Goal: Transaction & Acquisition: Download file/media

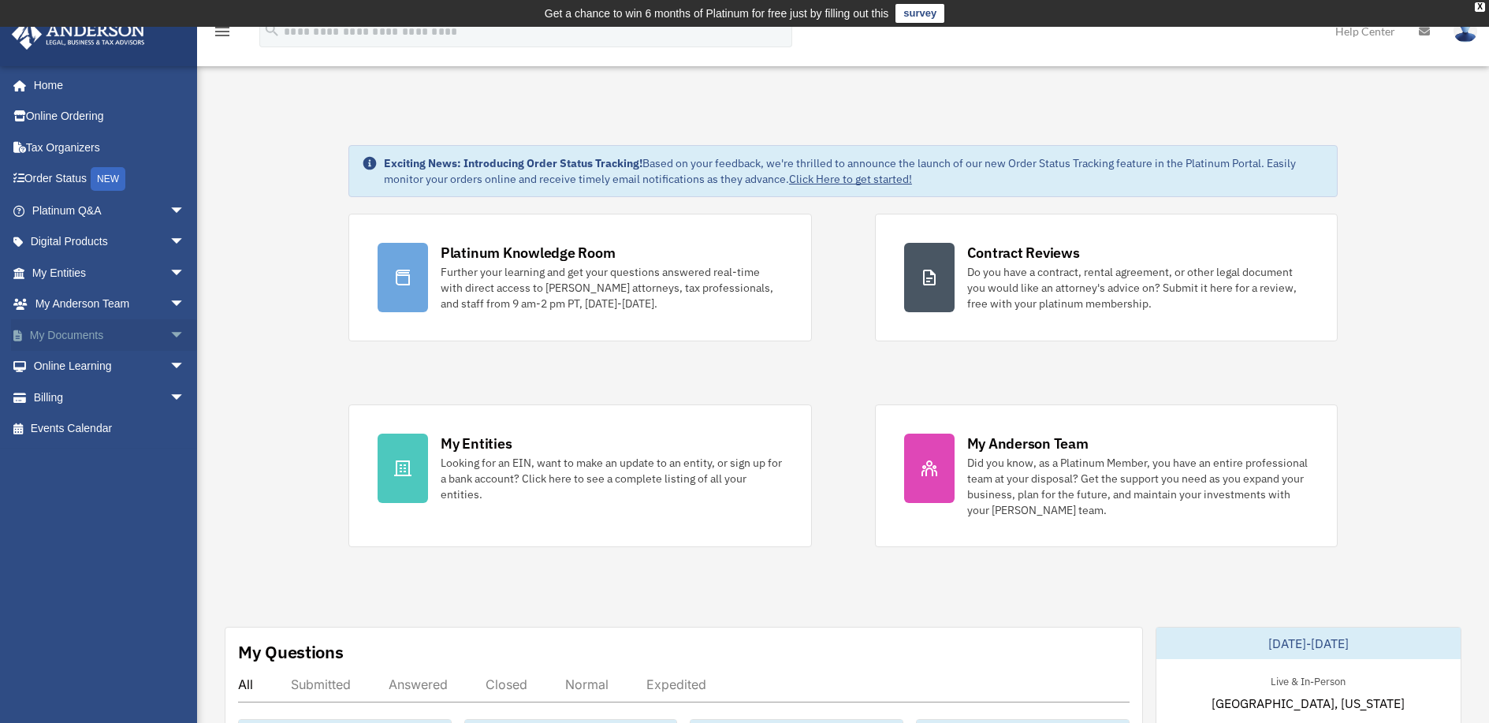
click at [139, 331] on link "My Documents arrow_drop_down" at bounding box center [110, 335] width 198 height 32
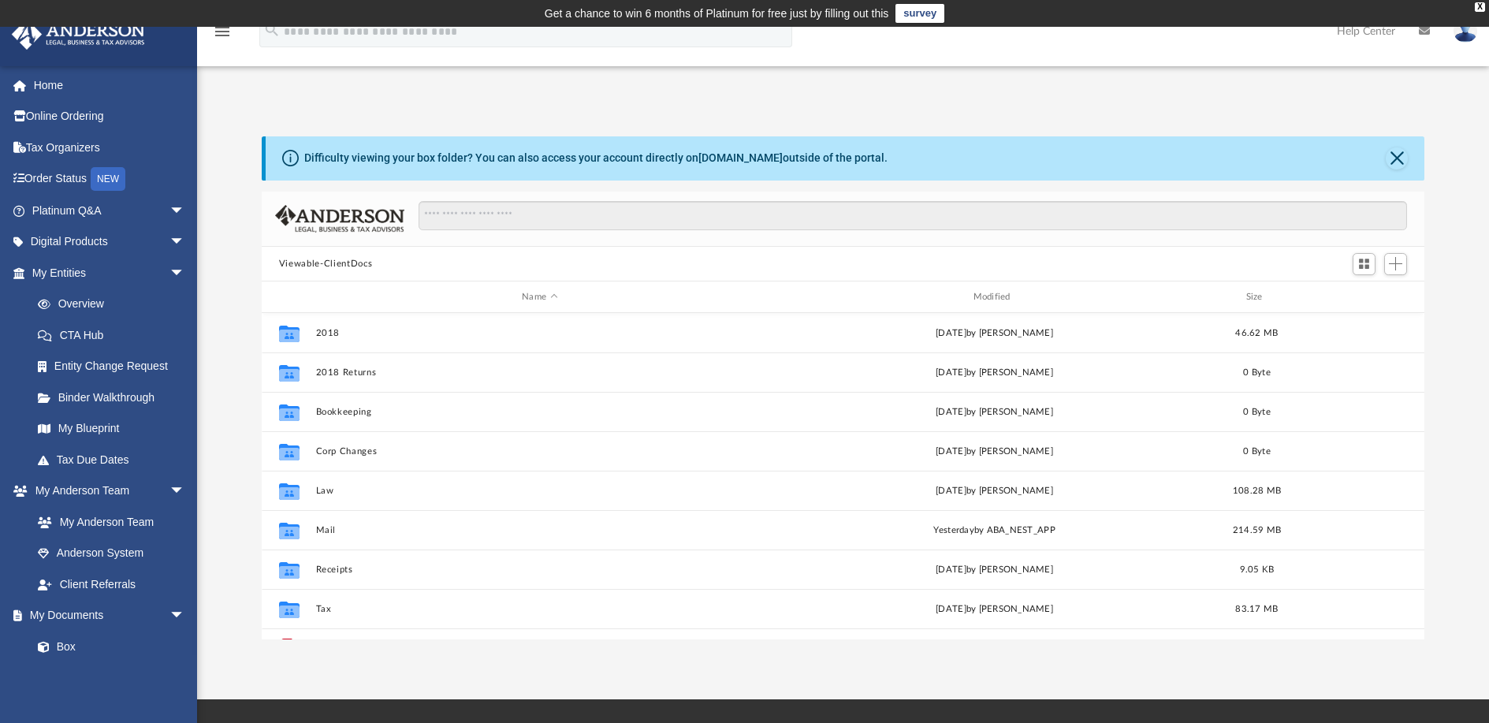
scroll to position [347, 1151]
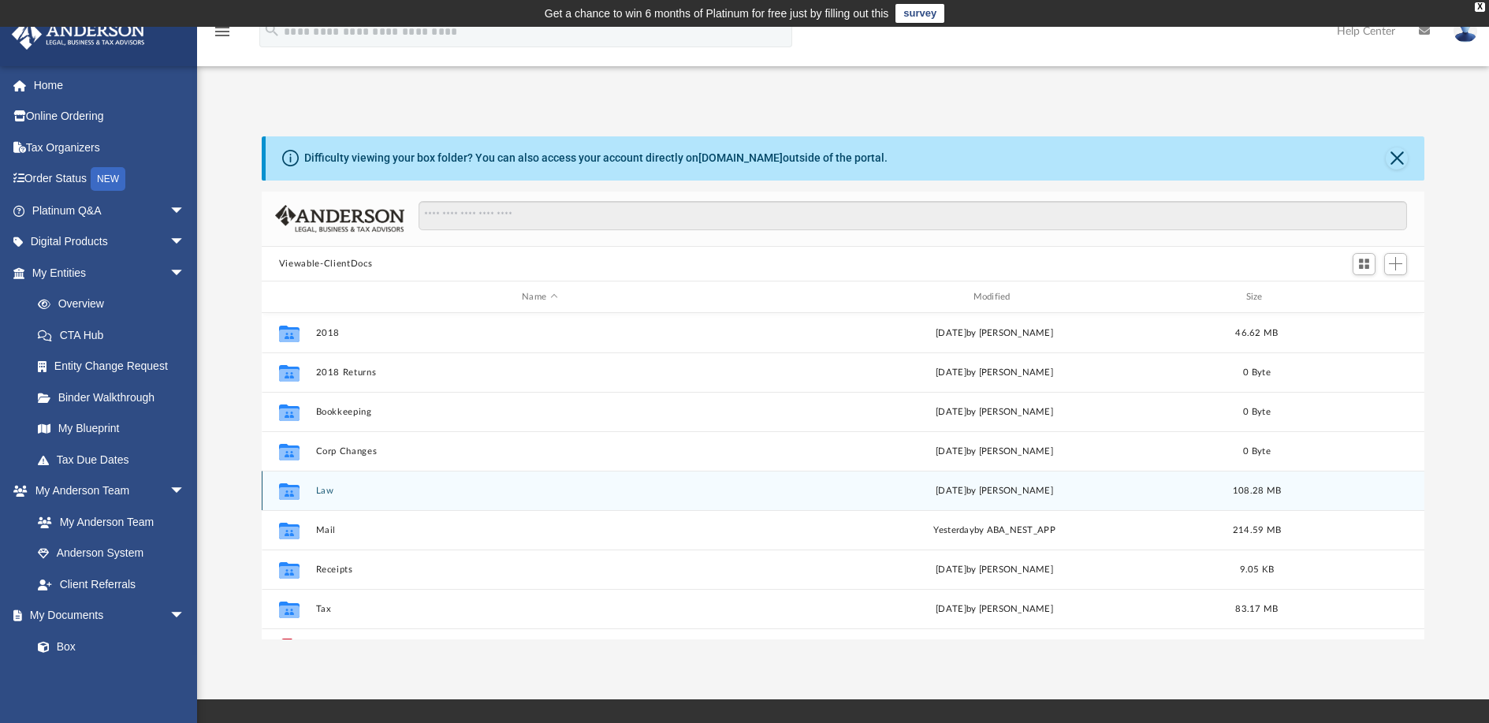
click at [329, 489] on button "Law" at bounding box center [539, 491] width 448 height 10
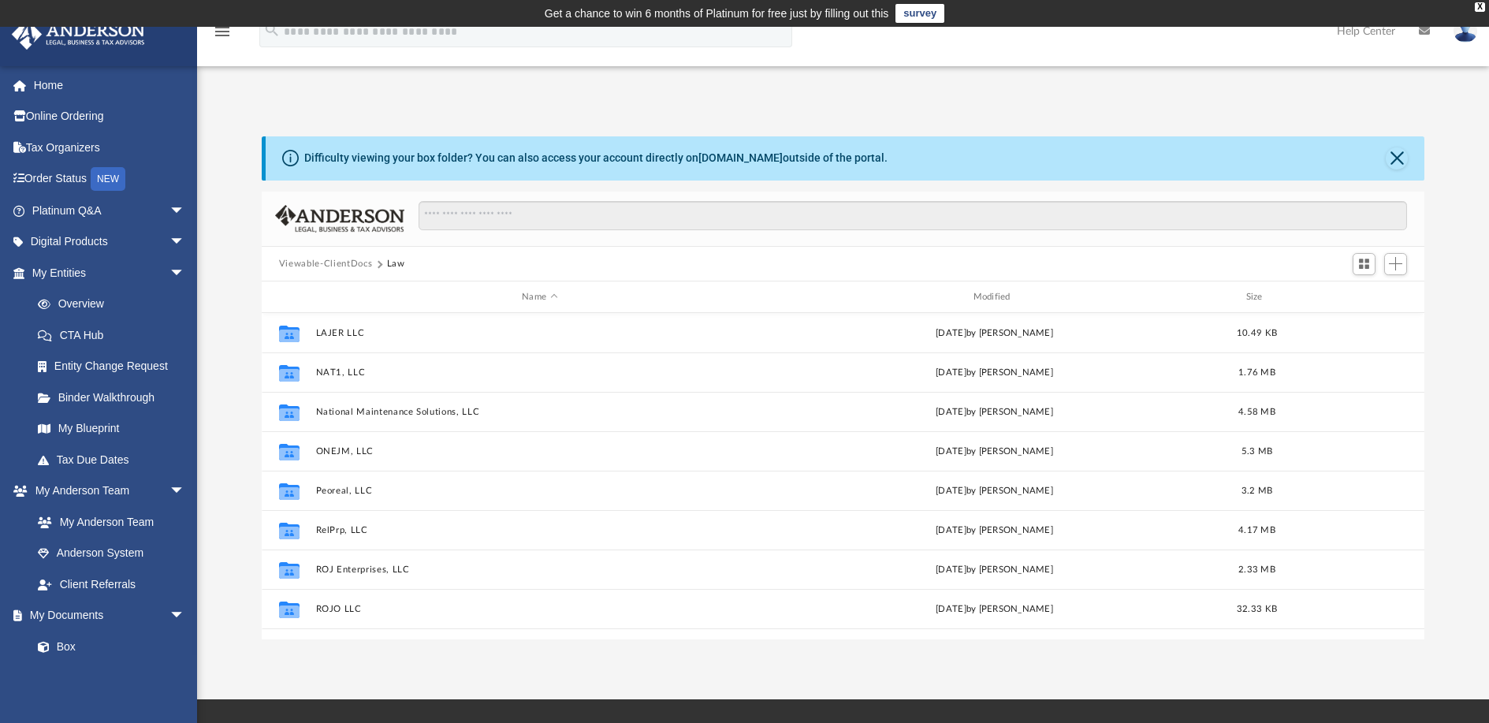
scroll to position [631, 0]
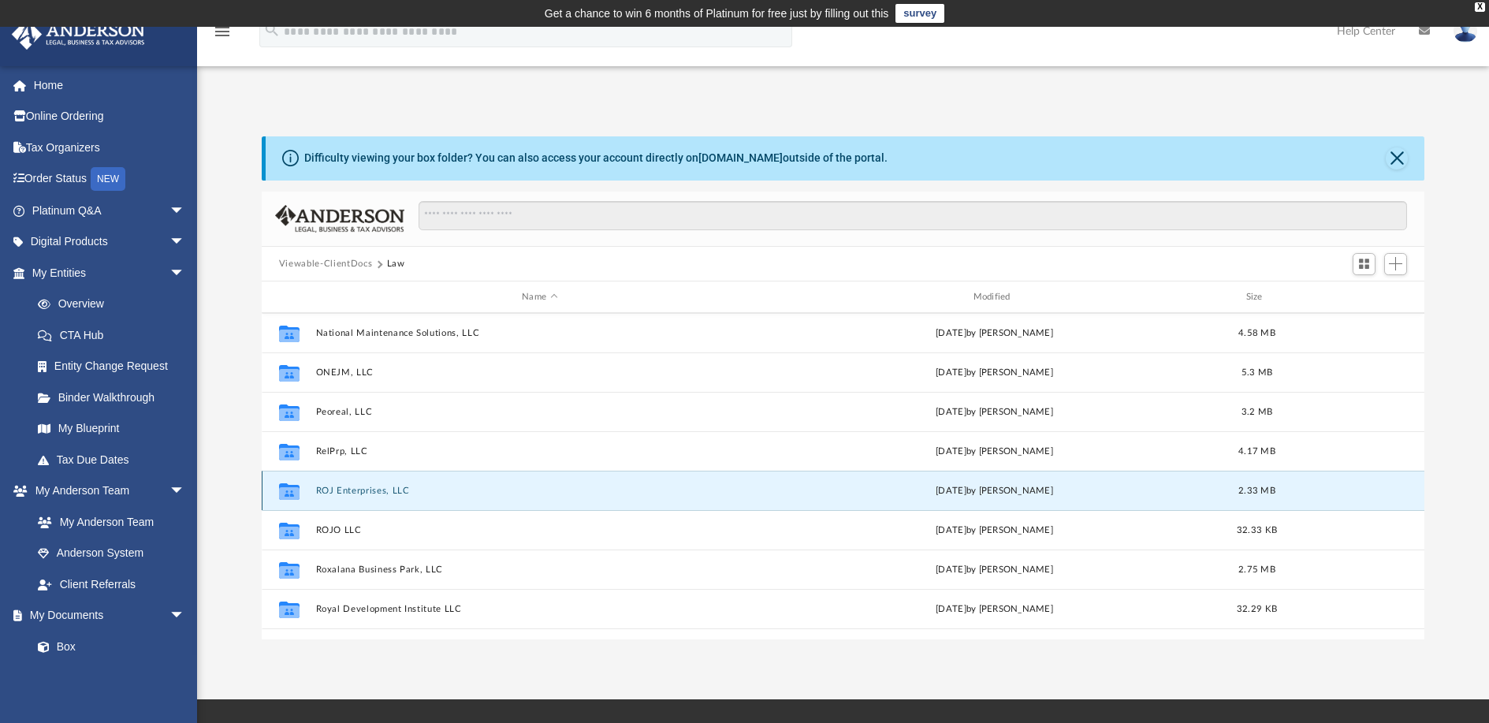
click at [354, 493] on button "ROJ Enterprises, LLC" at bounding box center [539, 491] width 448 height 10
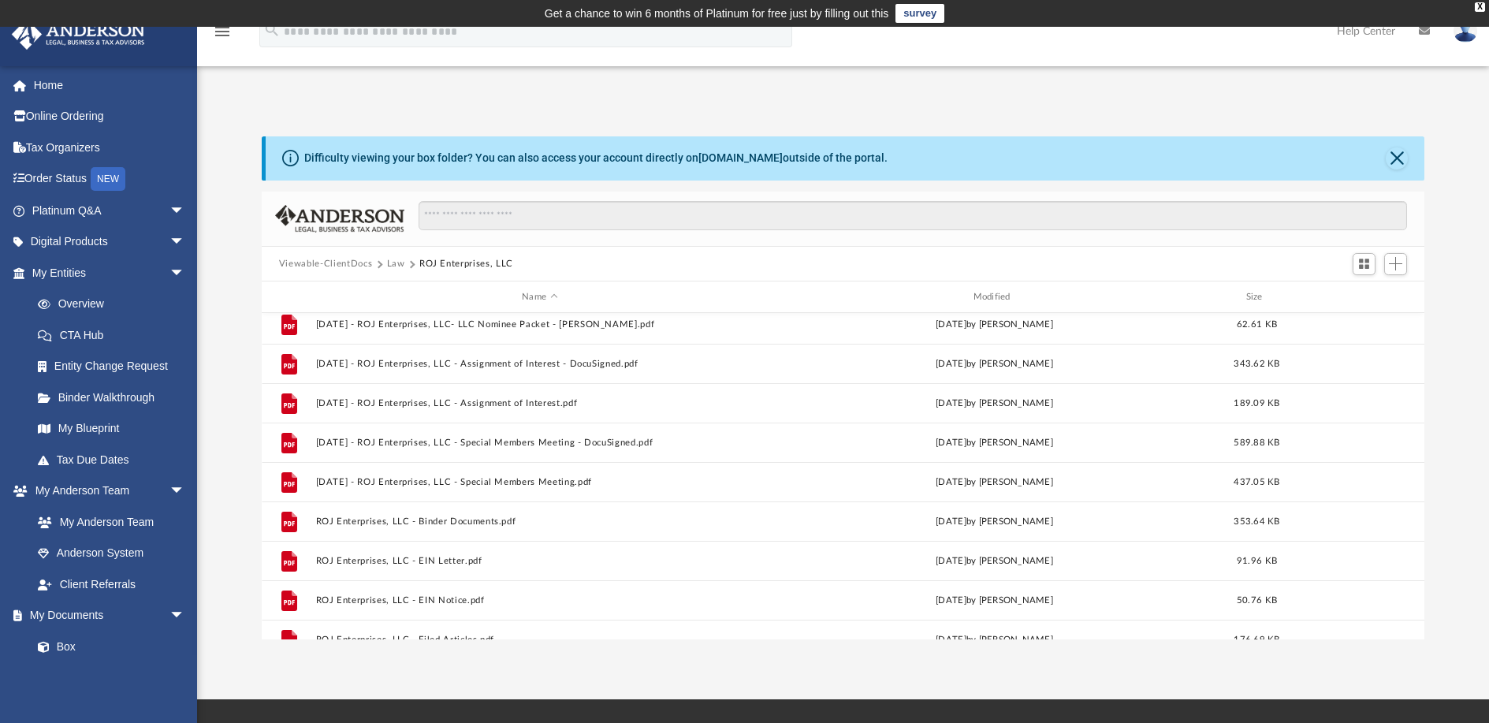
scroll to position [0, 0]
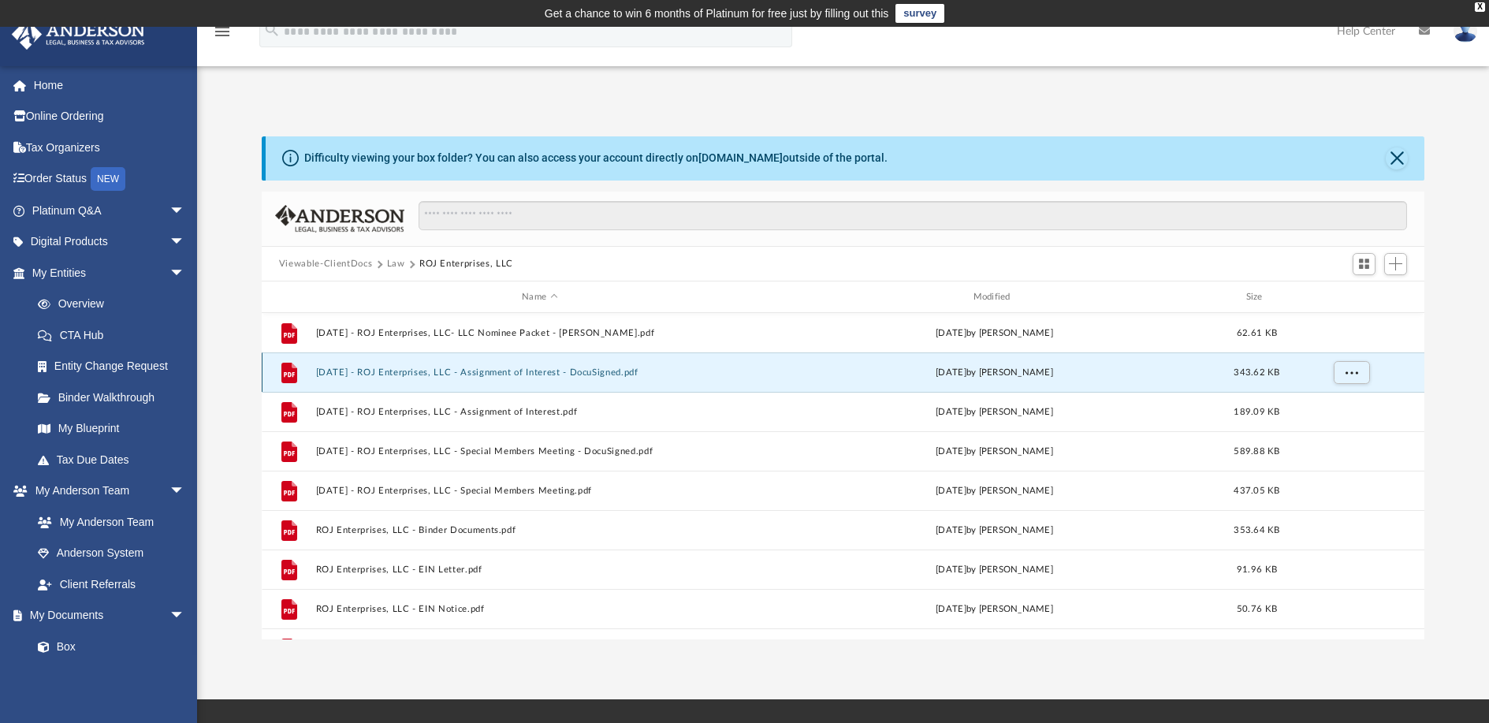
click at [446, 373] on button "[DATE] - ROJ Enterprises, LLC - Assignment of Interest - DocuSigned.pdf" at bounding box center [539, 372] width 448 height 10
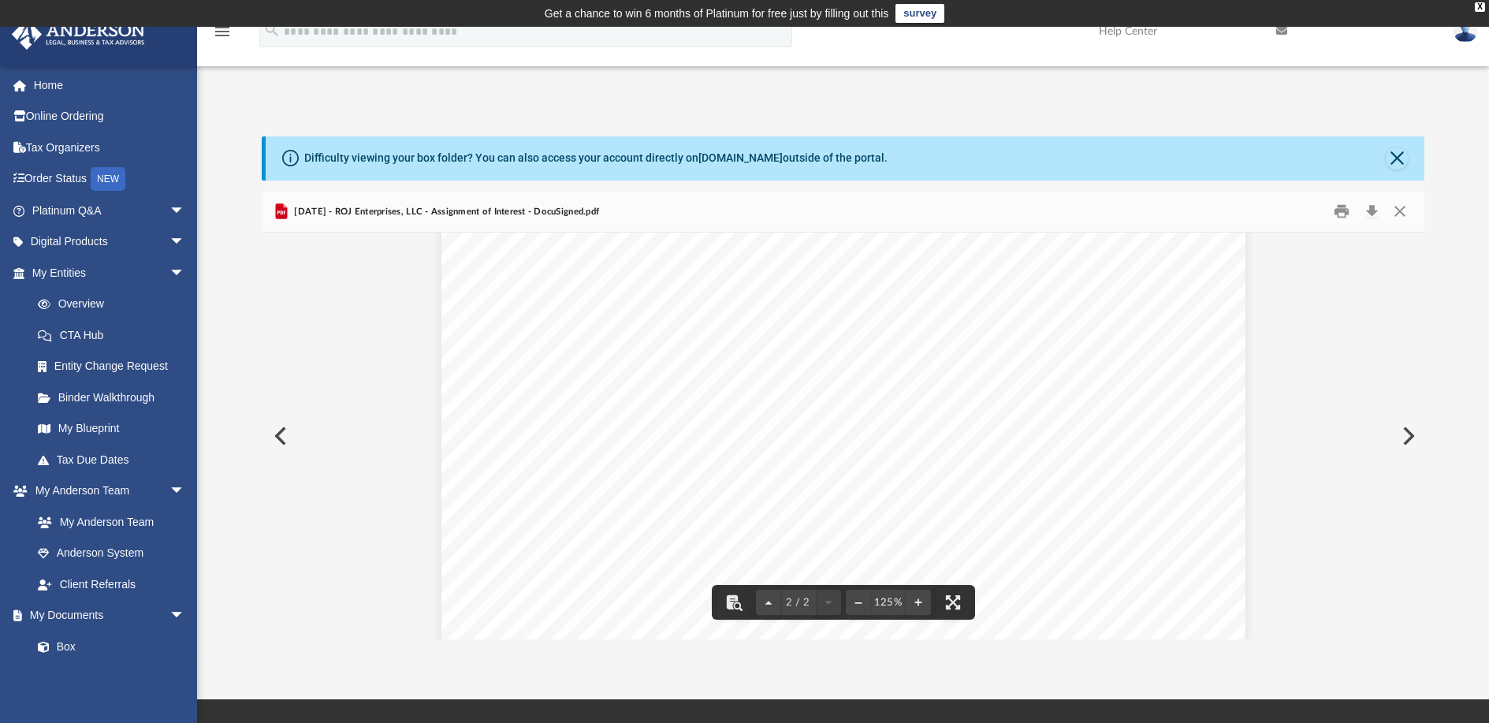
scroll to position [1249, 0]
click at [278, 441] on button "Preview" at bounding box center [279, 436] width 35 height 44
click at [1395, 165] on button "Close" at bounding box center [1397, 158] width 22 height 22
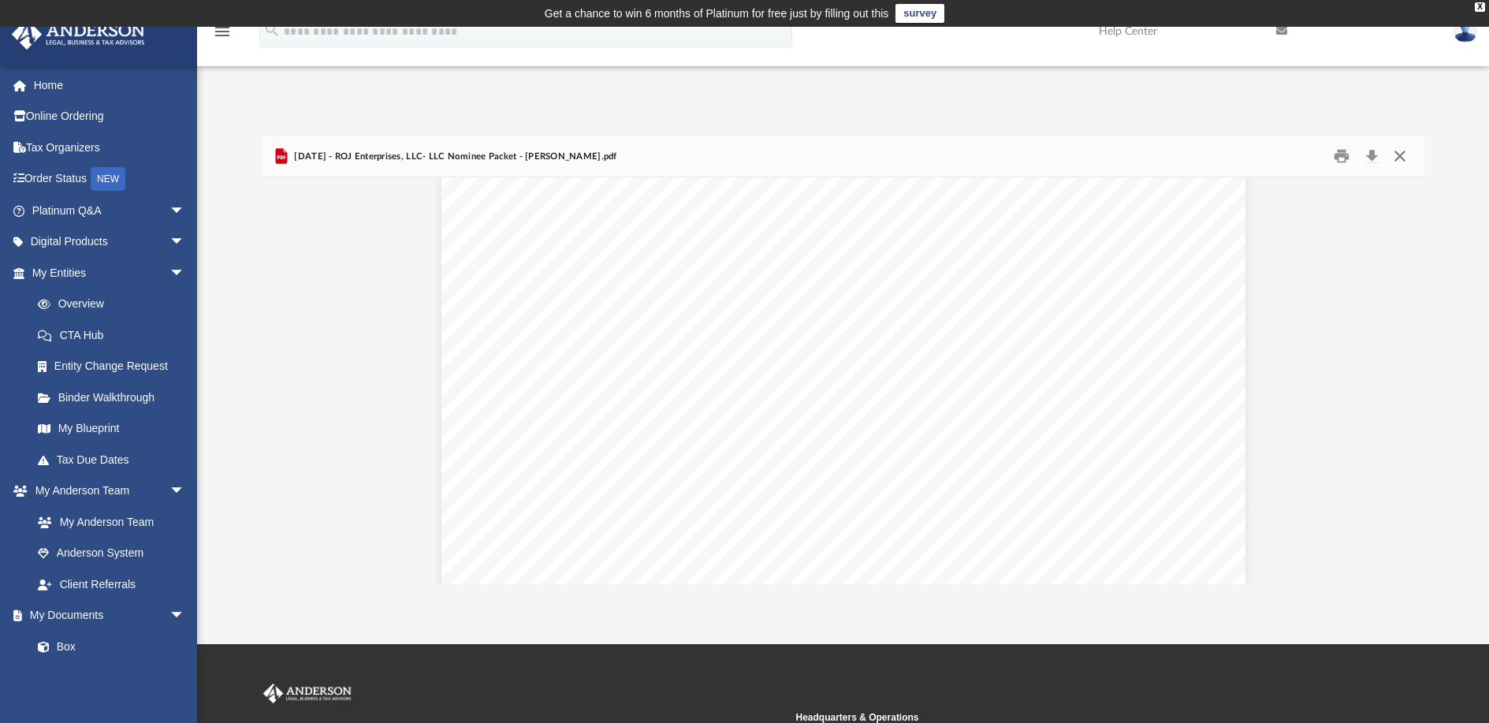
click at [1400, 155] on button "Close" at bounding box center [1400, 156] width 28 height 24
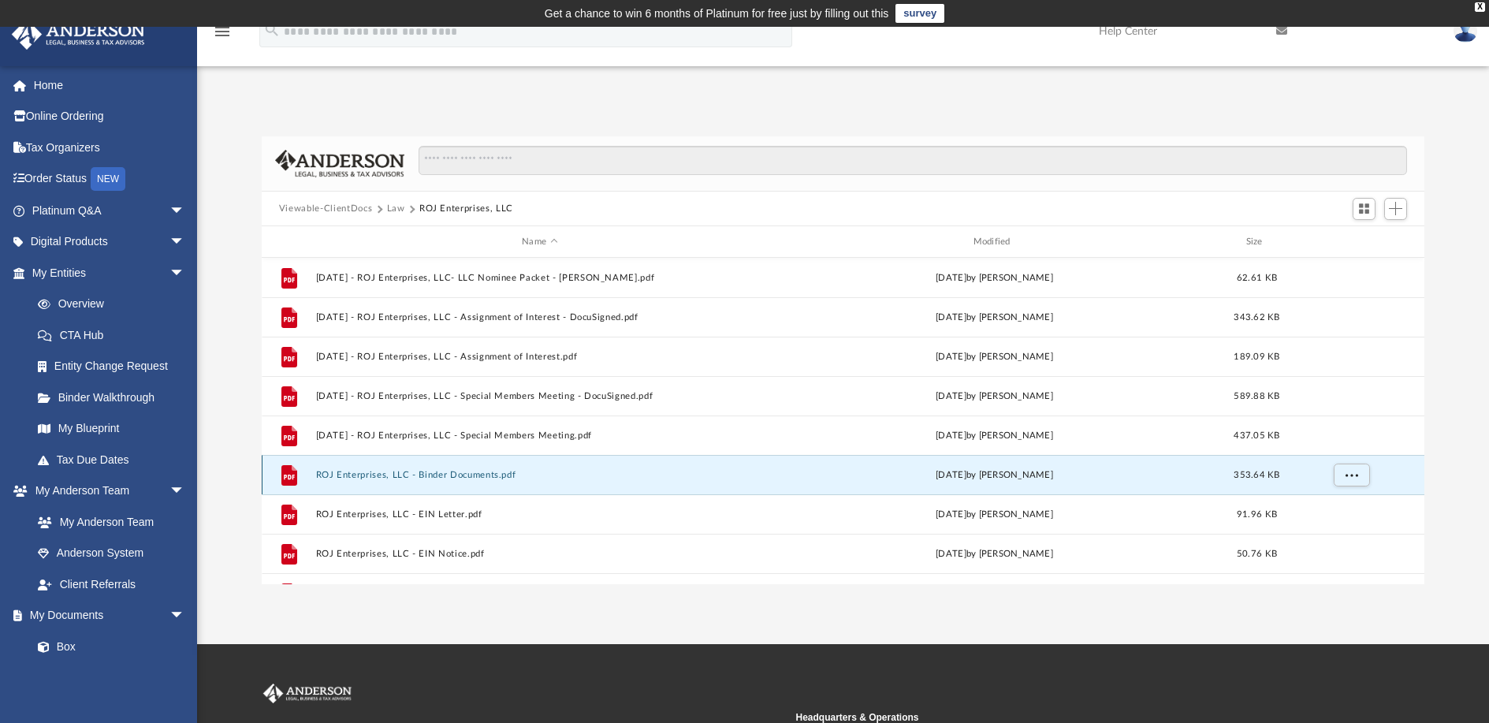
click at [465, 475] on button "ROJ Enterprises, LLC - Binder Documents.pdf" at bounding box center [539, 475] width 448 height 10
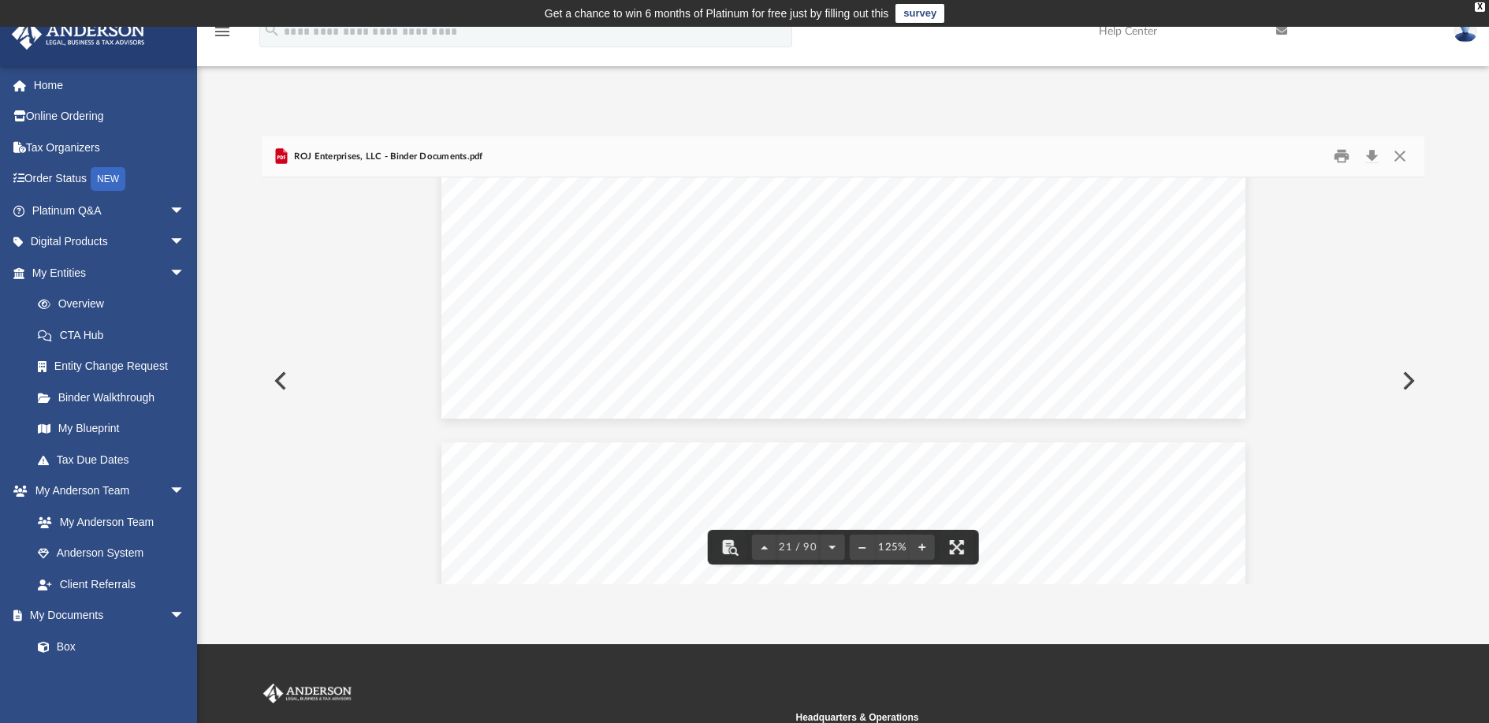
scroll to position [22071, 0]
click at [1401, 153] on button "Close" at bounding box center [1400, 156] width 28 height 24
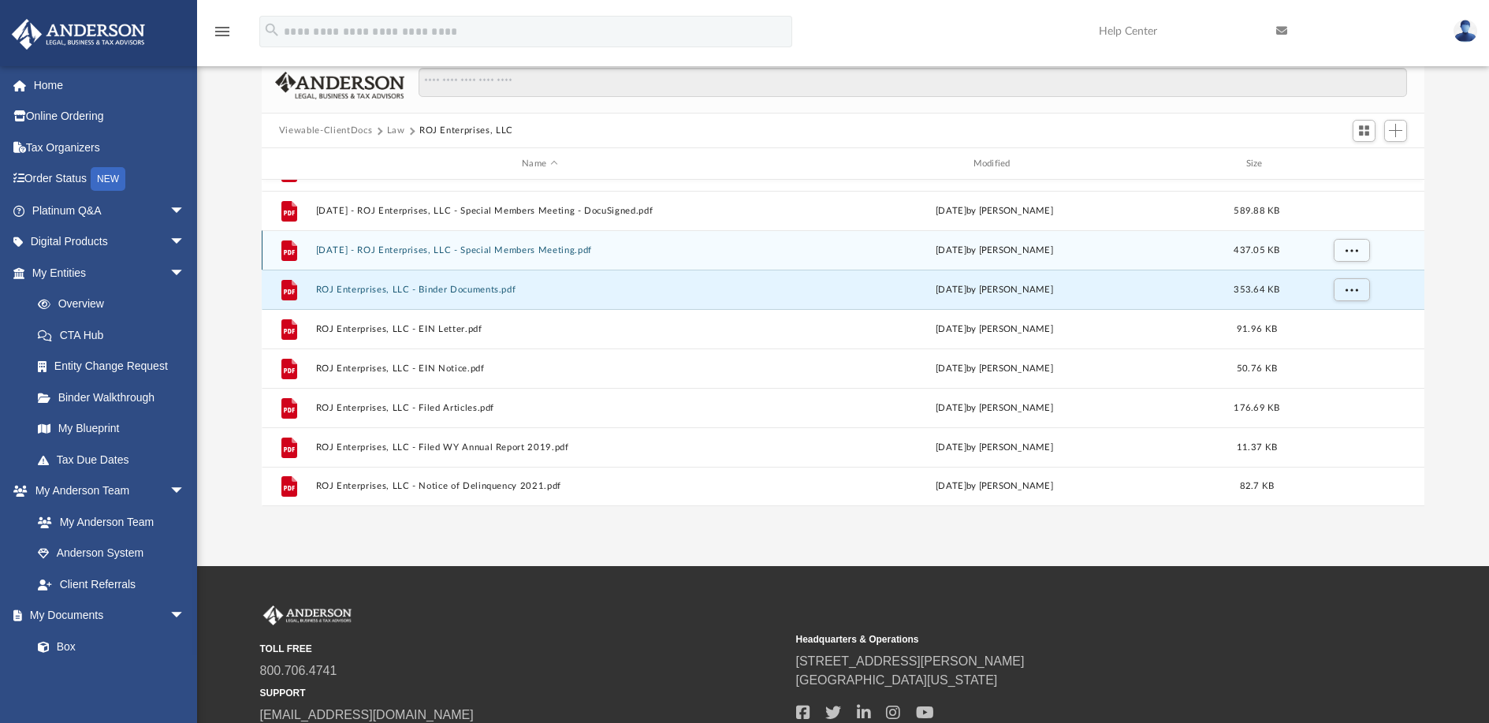
scroll to position [79, 0]
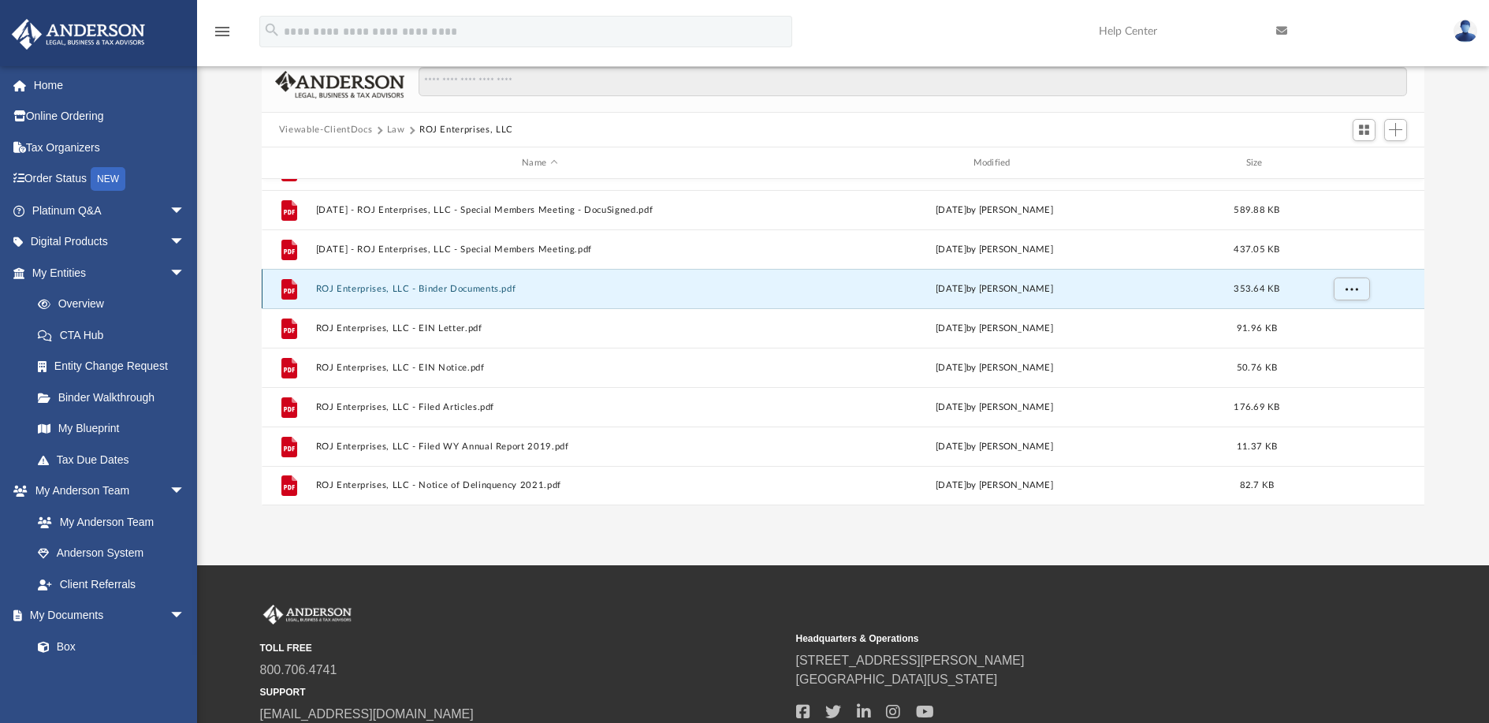
click at [463, 292] on button "ROJ Enterprises, LLC - Binder Documents.pdf" at bounding box center [539, 289] width 448 height 10
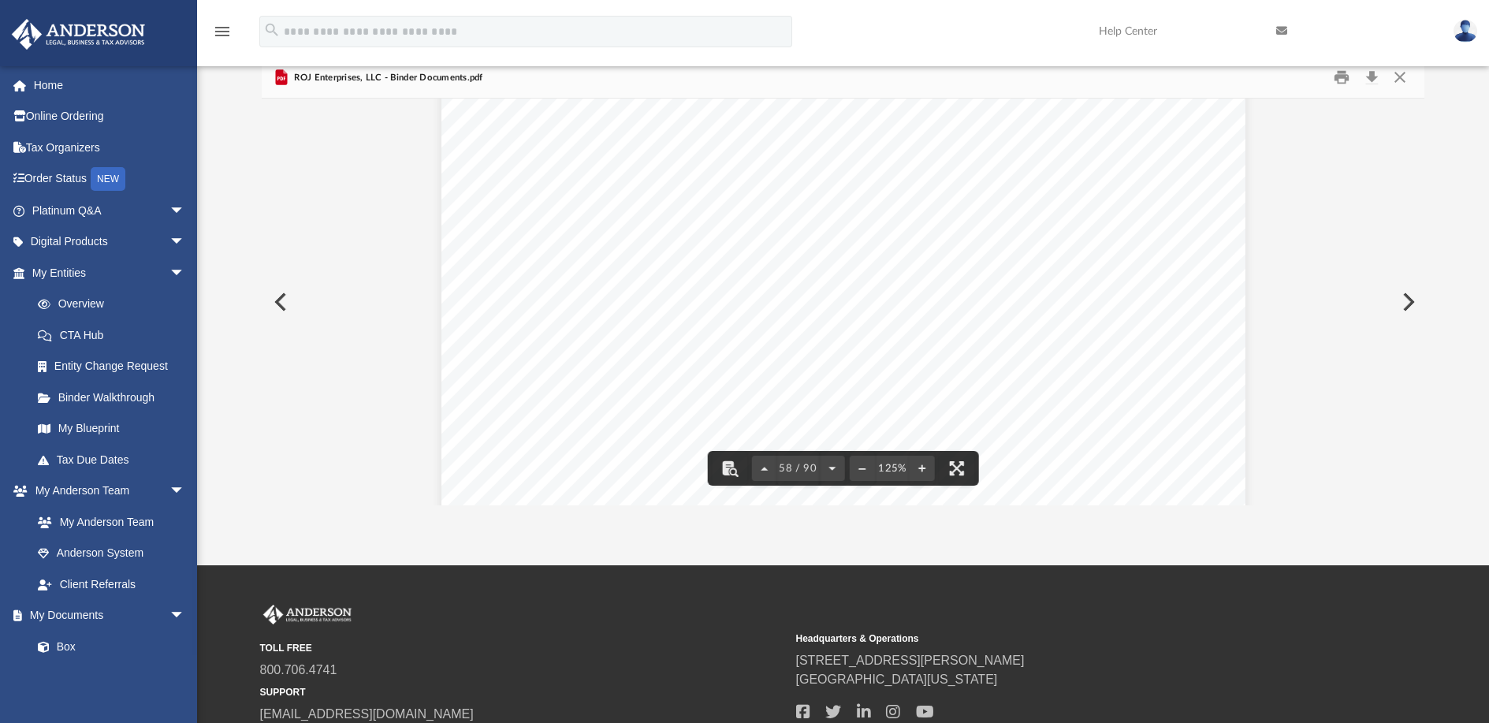
scroll to position [61165, 0]
click at [789, 347] on div "The Manager may take any necessary action to prevent, [PERSON_NAME], clean up, …" at bounding box center [843, 122] width 804 height 1041
drag, startPoint x: 1371, startPoint y: 79, endPoint x: 981, endPoint y: 324, distance: 460.8
click at [1003, 311] on div "ROJ Enterprises, LLC - Binder Documents.pdf Redeem, liquidate, purchase, or oth…" at bounding box center [843, 282] width 1163 height 449
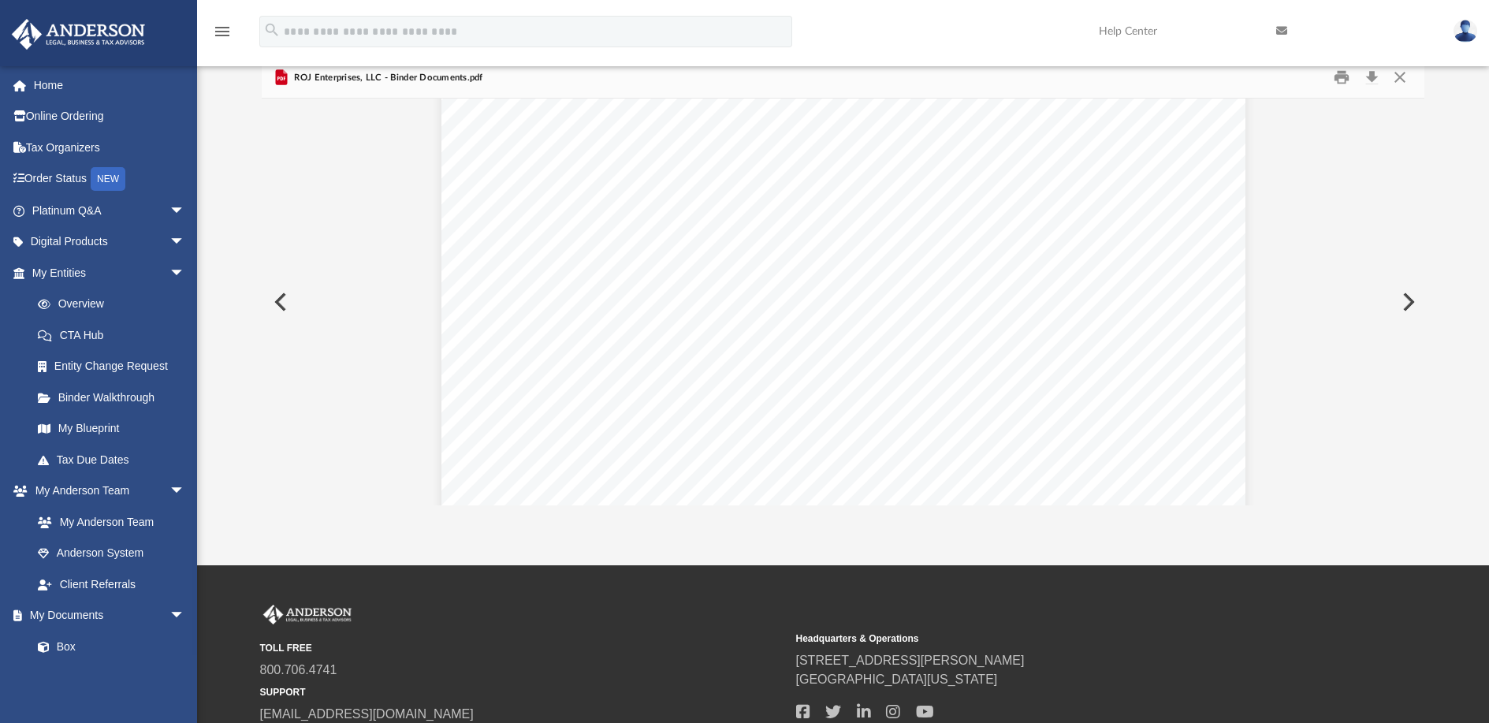
scroll to position [75535, 0]
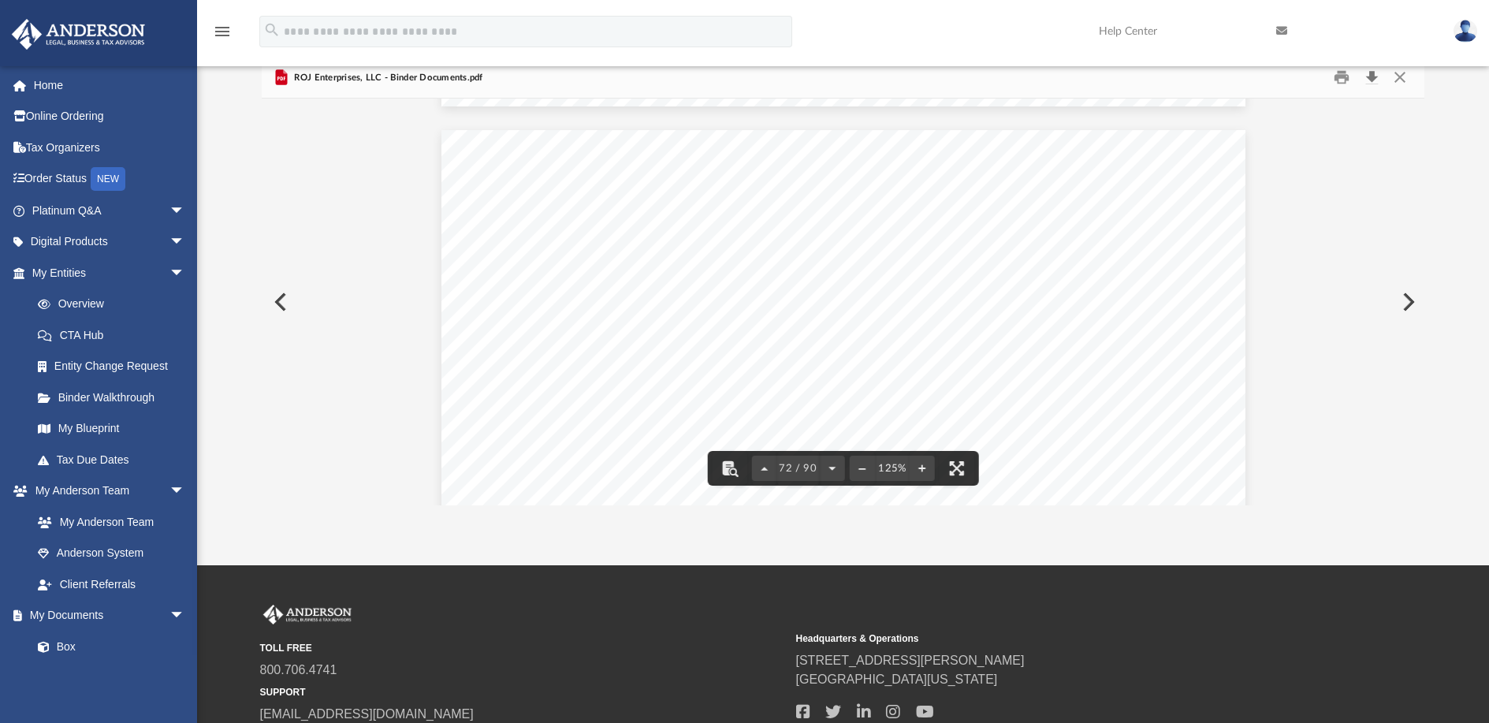
click at [1372, 79] on button "Download" at bounding box center [1371, 77] width 28 height 24
